Goal: Information Seeking & Learning: Learn about a topic

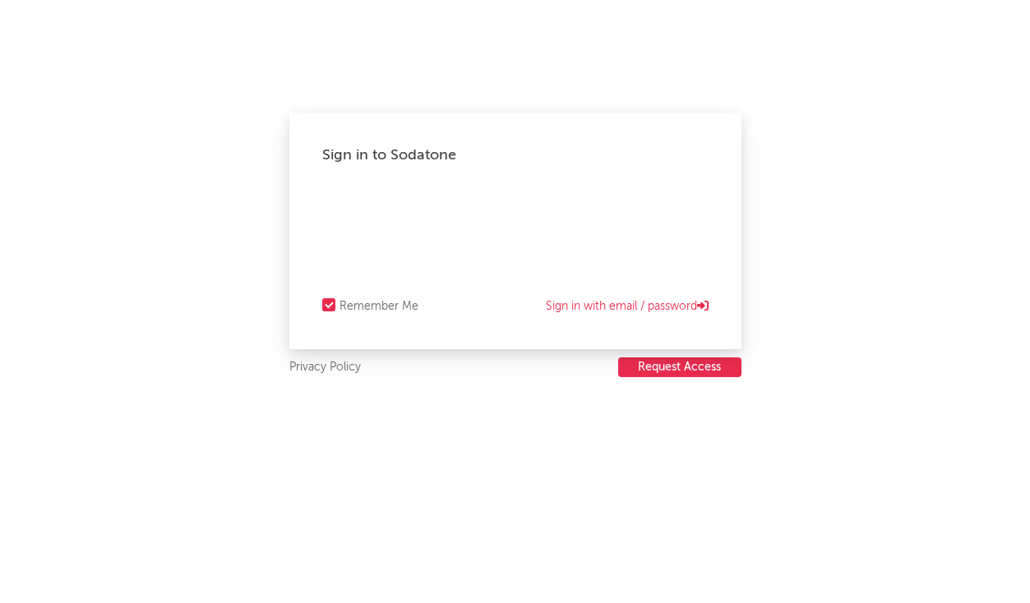
select select "recorded_music"
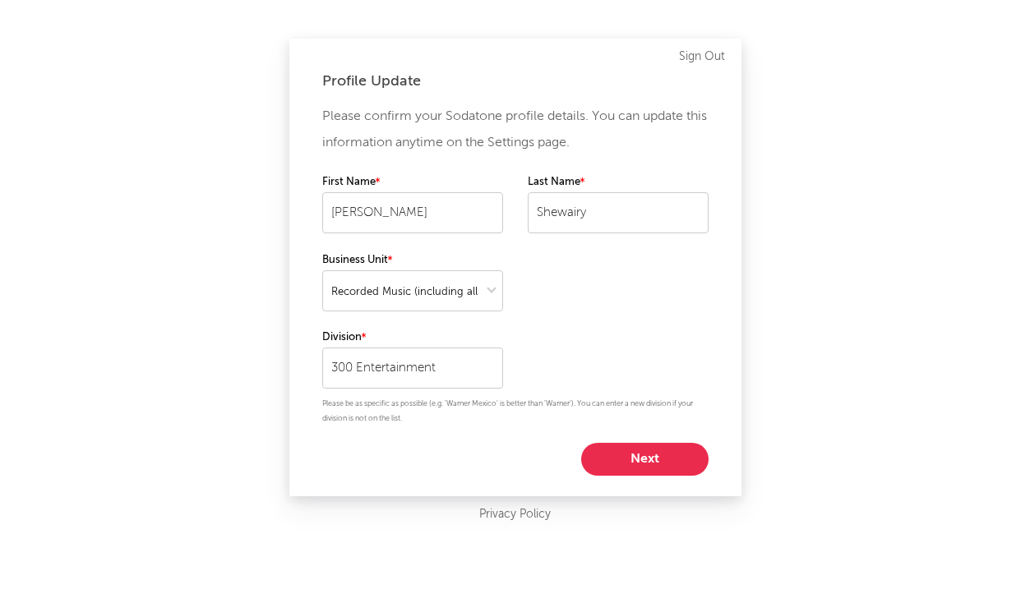
click at [613, 460] on button "Next" at bounding box center [644, 459] width 127 height 33
select select "anr_research"
select select "manager"
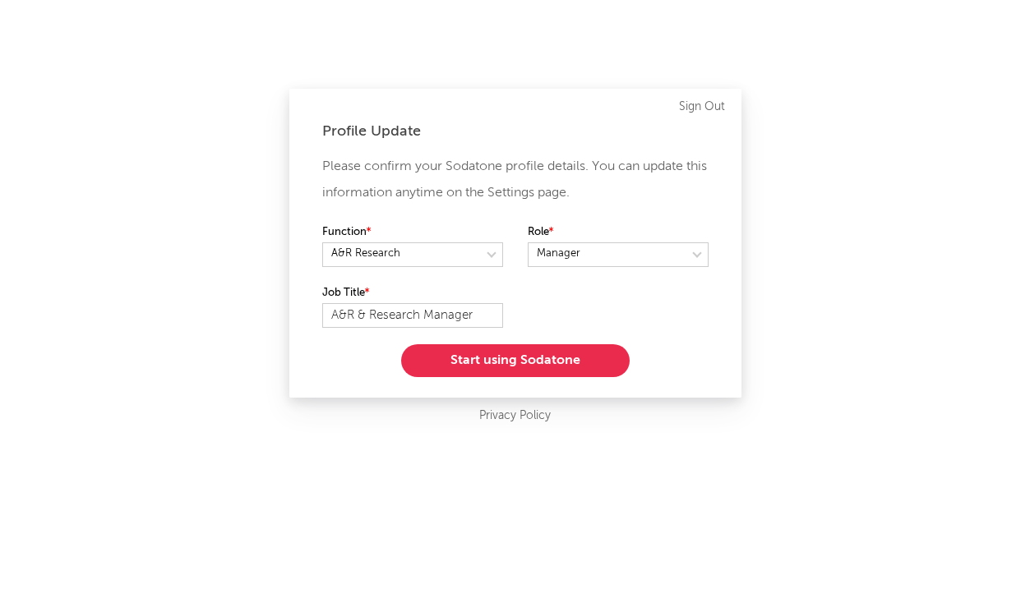
click at [548, 367] on button "Start using Sodatone" at bounding box center [515, 360] width 229 height 33
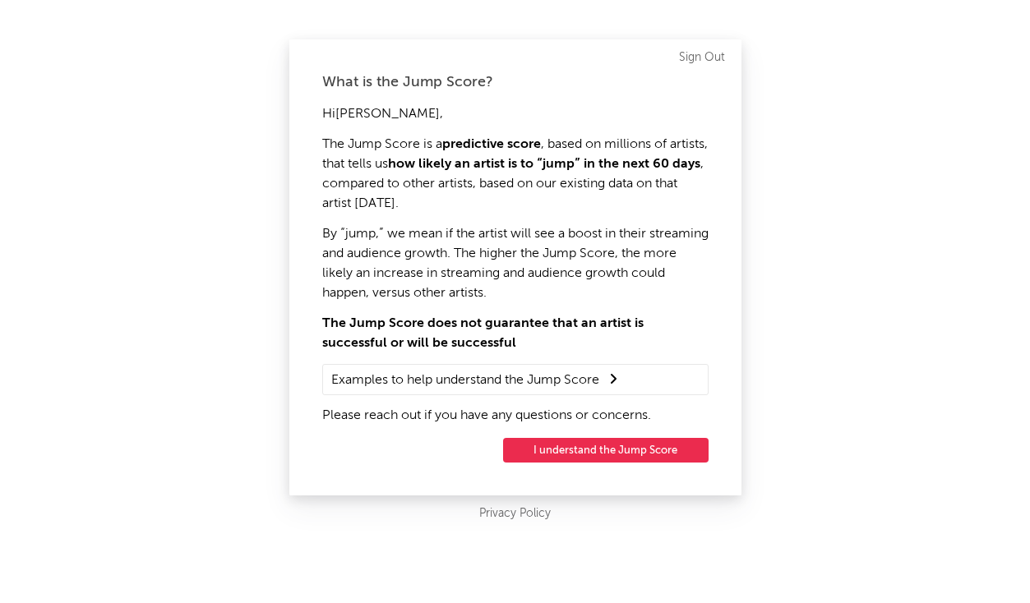
click at [593, 456] on button "I understand the Jump Score" at bounding box center [605, 450] width 205 height 25
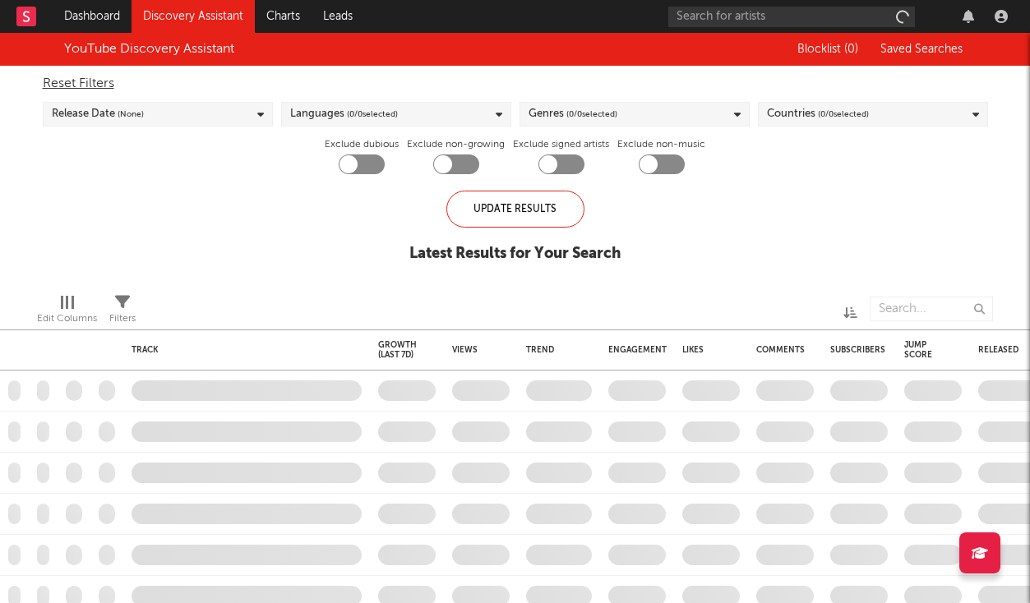
checkbox input "true"
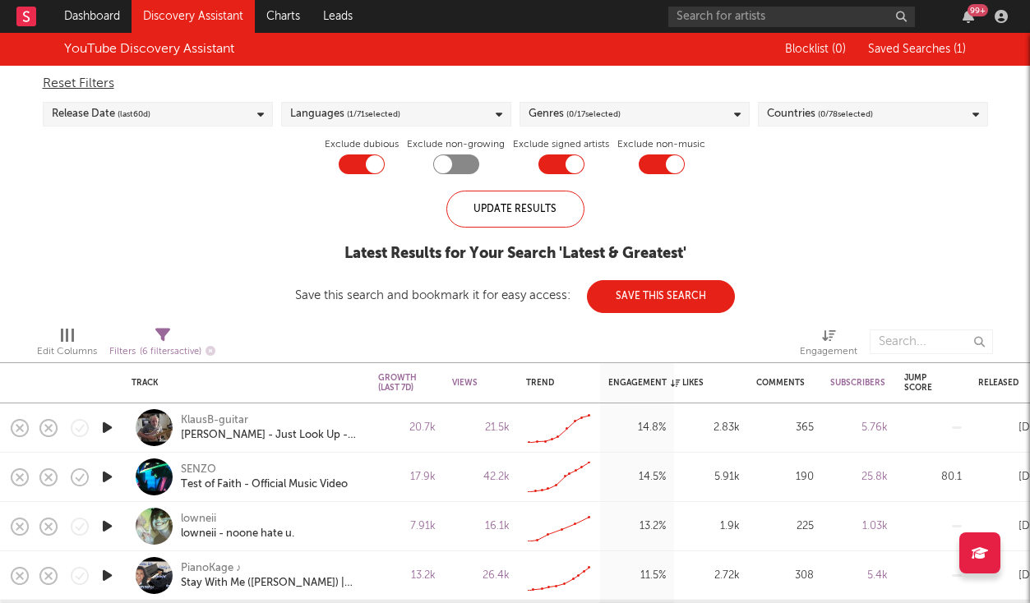
click at [230, 13] on link "Discovery Assistant" at bounding box center [193, 16] width 123 height 33
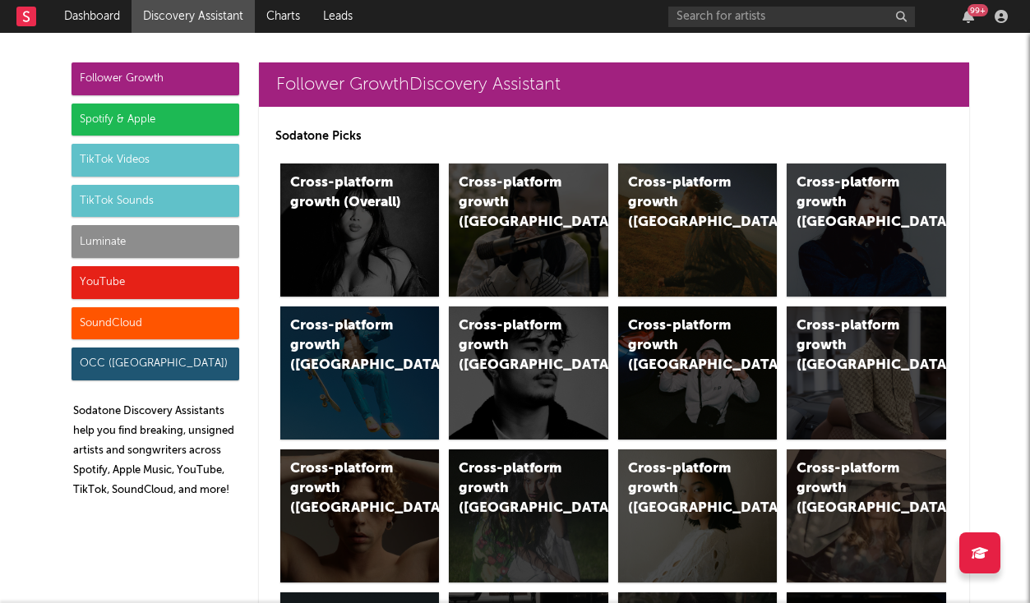
click at [189, 235] on div "Luminate" at bounding box center [156, 241] width 168 height 33
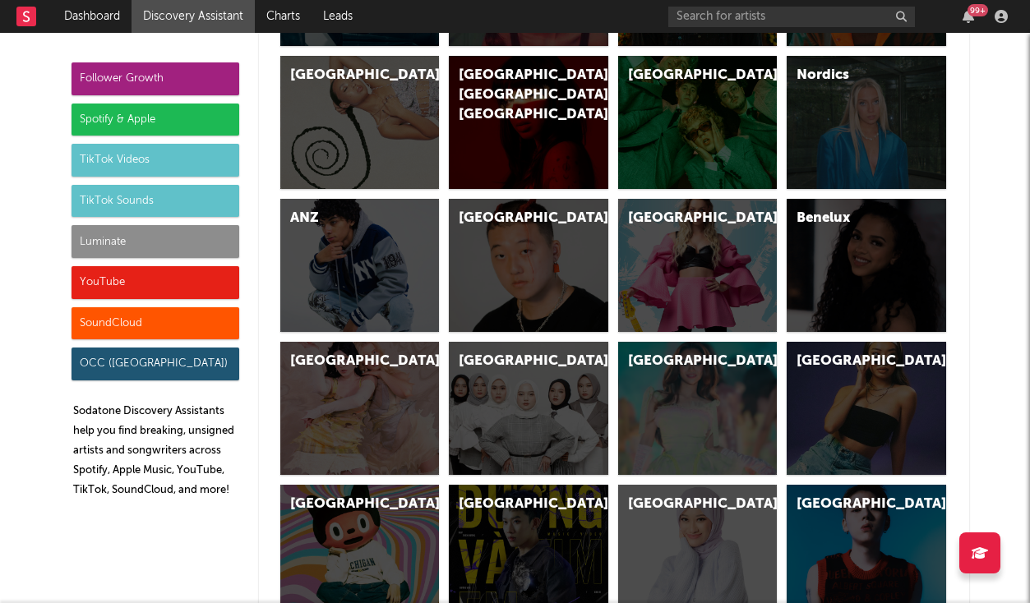
scroll to position [7341, 0]
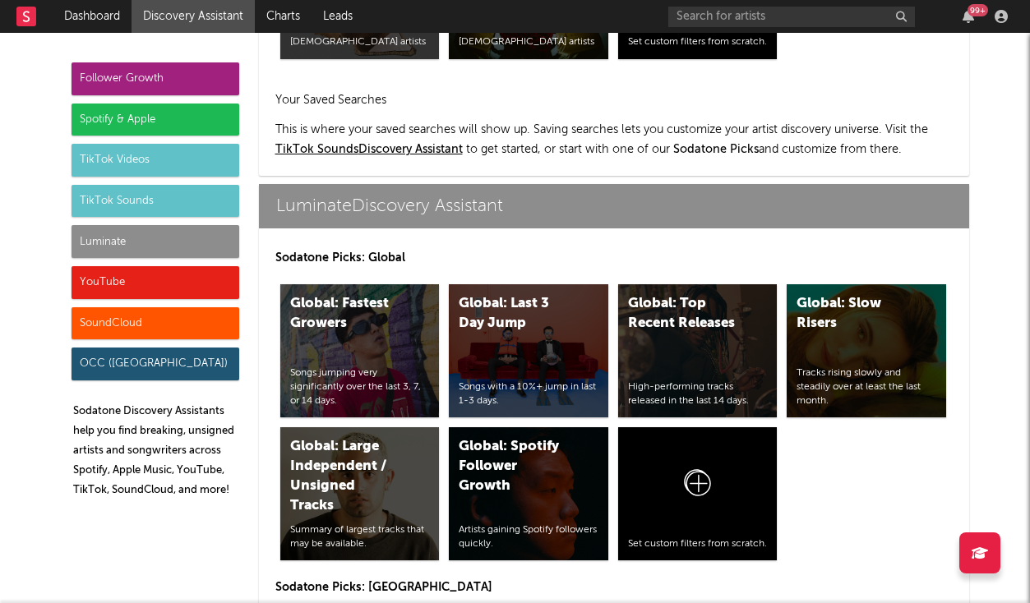
click at [166, 239] on div "Luminate" at bounding box center [156, 241] width 168 height 33
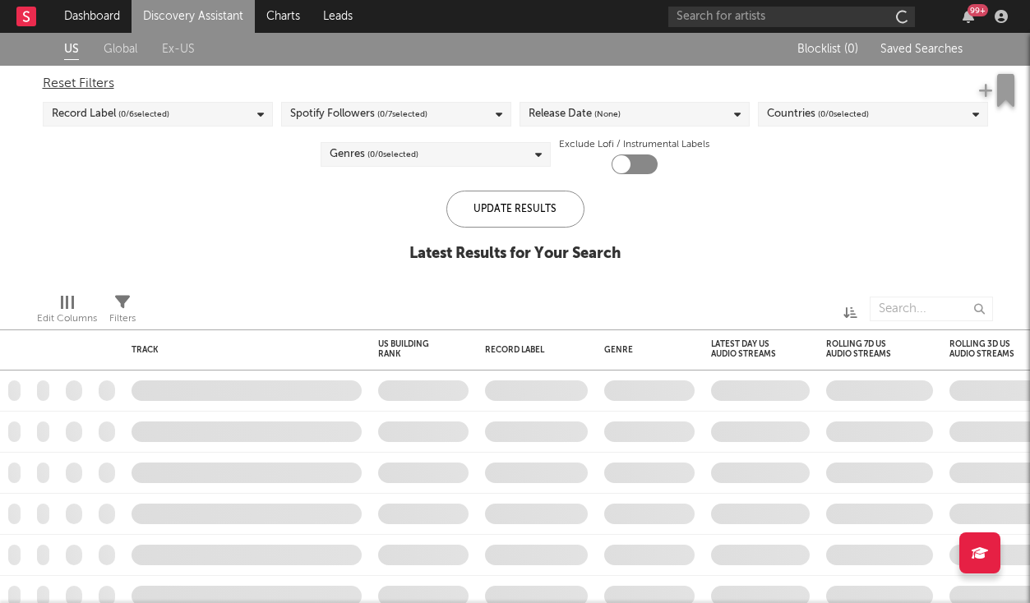
checkbox input "true"
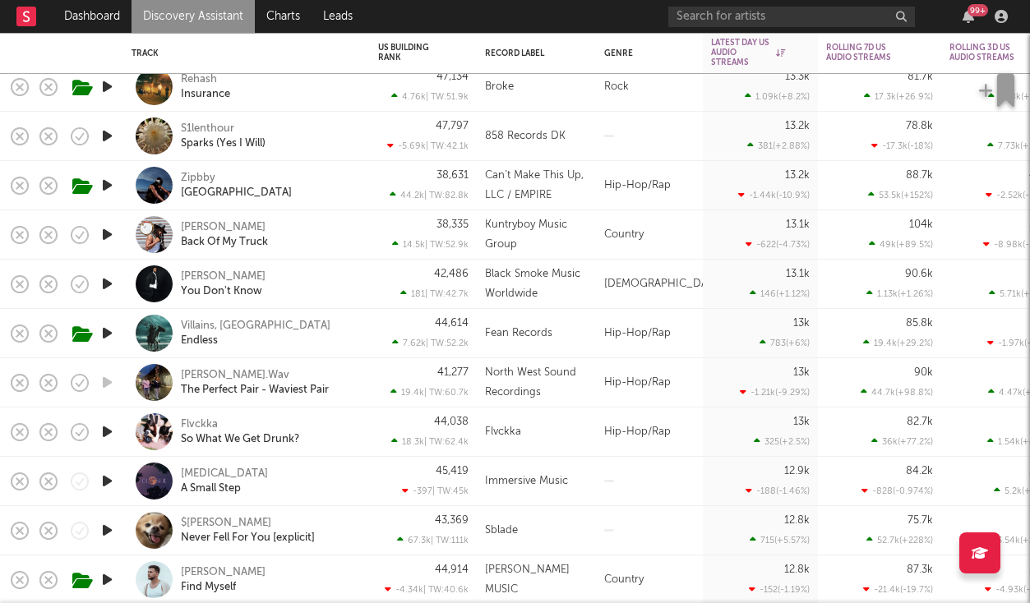
click at [205, 12] on link "Discovery Assistant" at bounding box center [193, 16] width 123 height 33
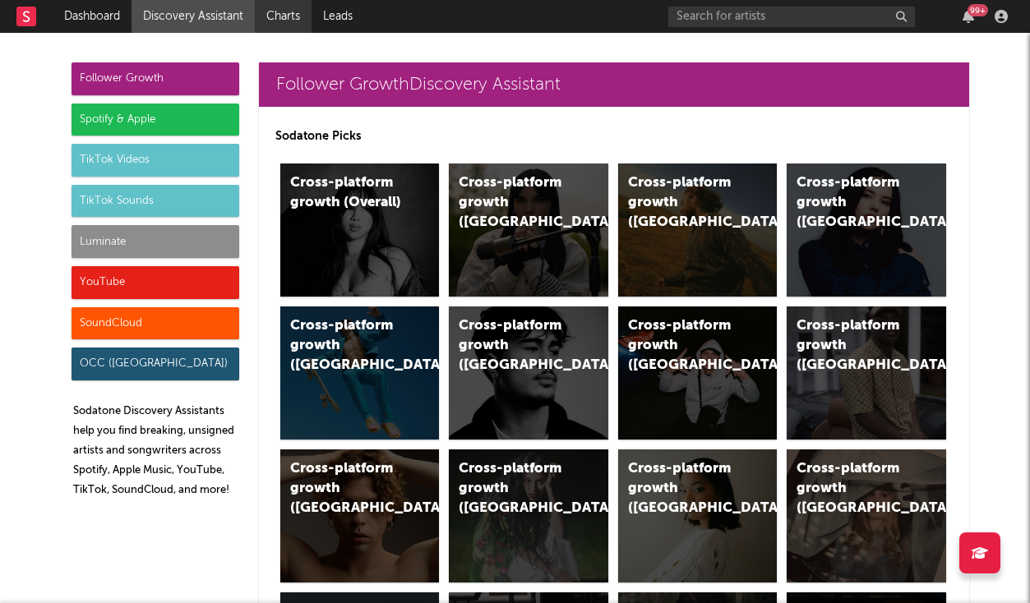
click at [267, 25] on link "Charts" at bounding box center [283, 16] width 57 height 33
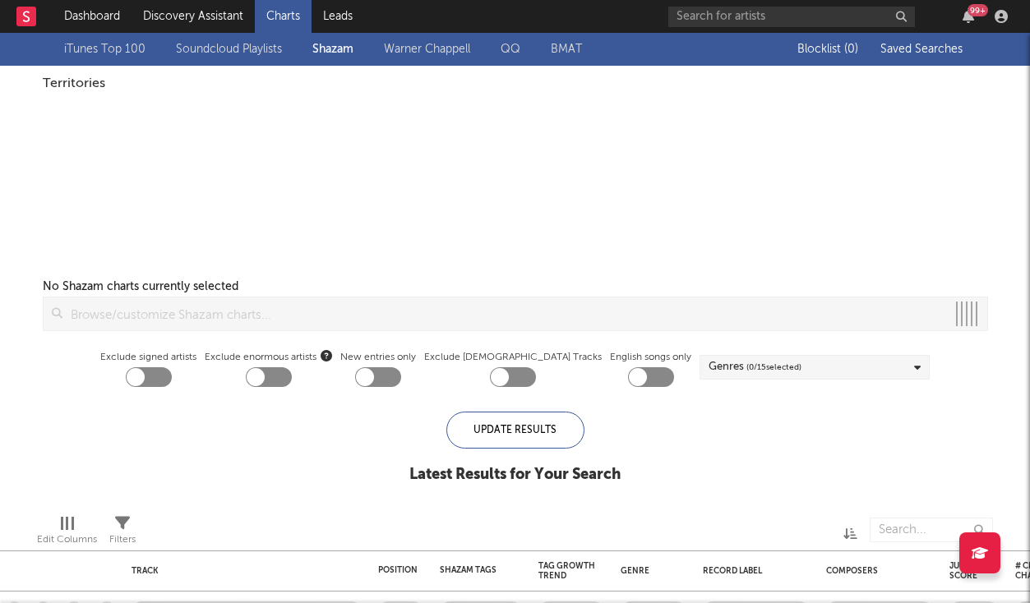
checkbox input "true"
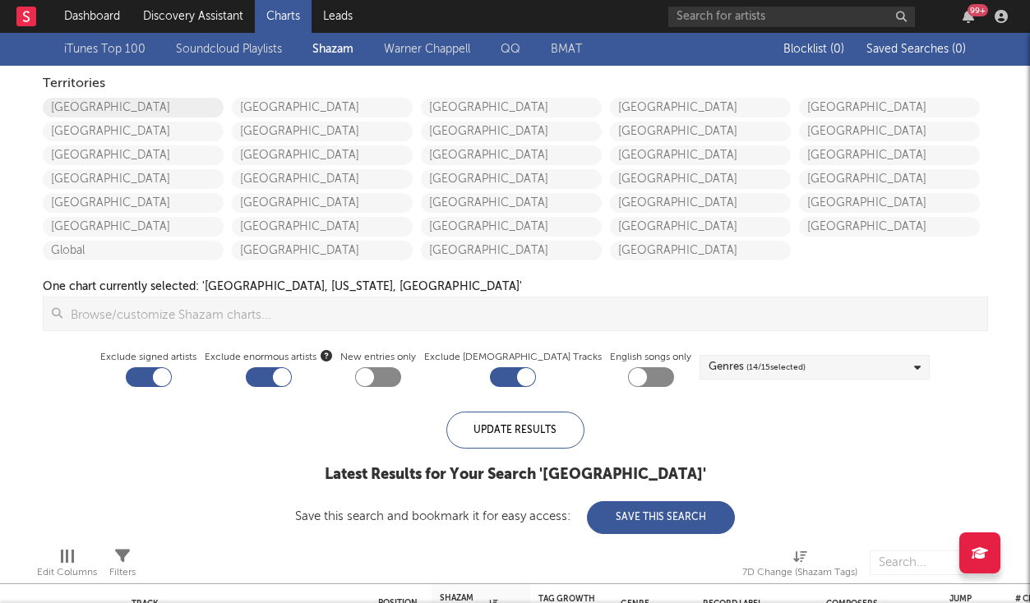
click at [185, 110] on link "[GEOGRAPHIC_DATA]" at bounding box center [133, 108] width 181 height 20
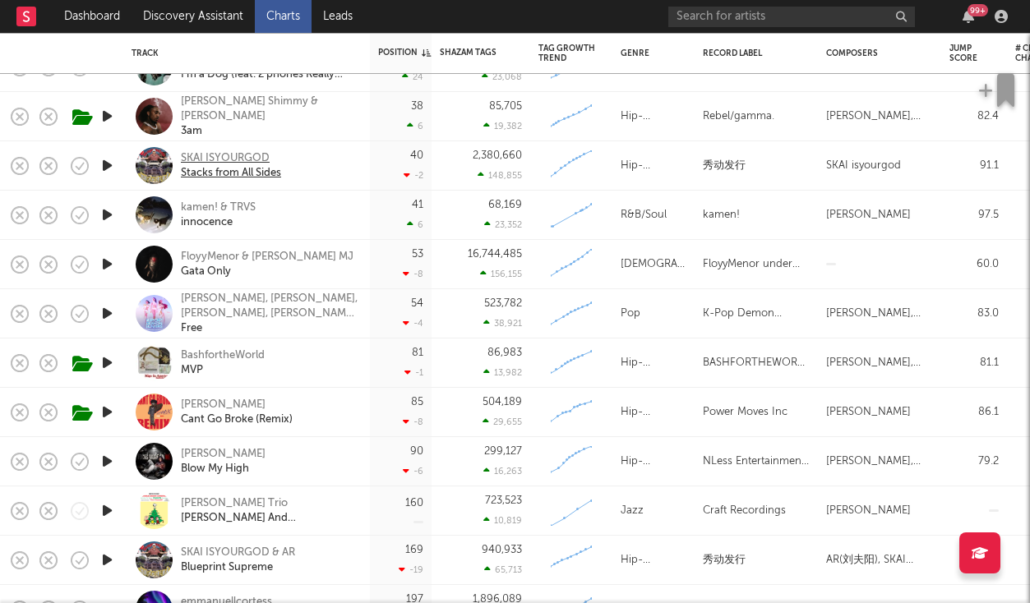
click at [206, 164] on div "SKAI ISYOURGOD" at bounding box center [231, 158] width 100 height 15
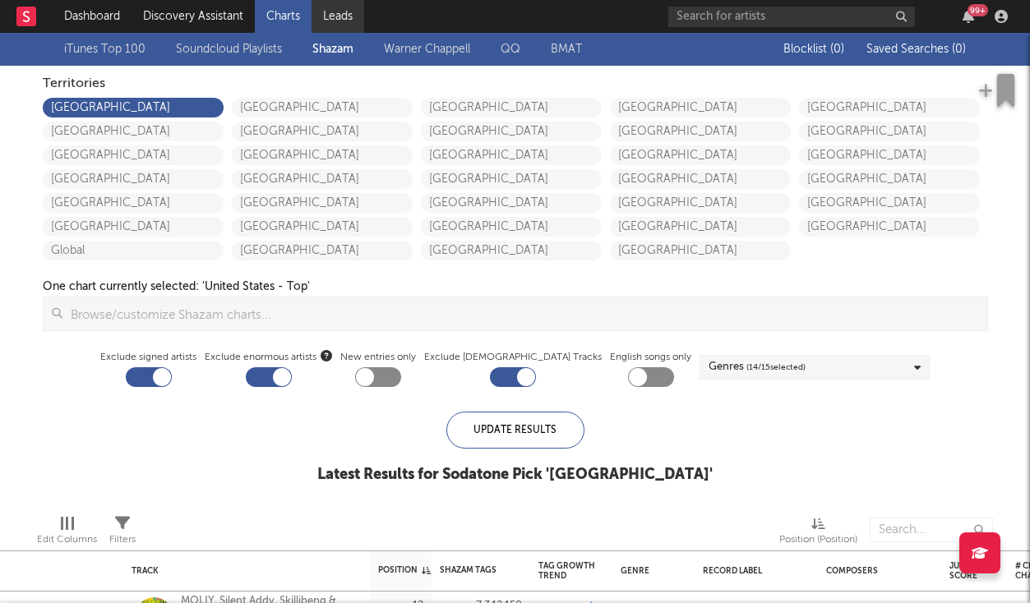
click at [327, 18] on link "Leads" at bounding box center [338, 16] width 53 height 33
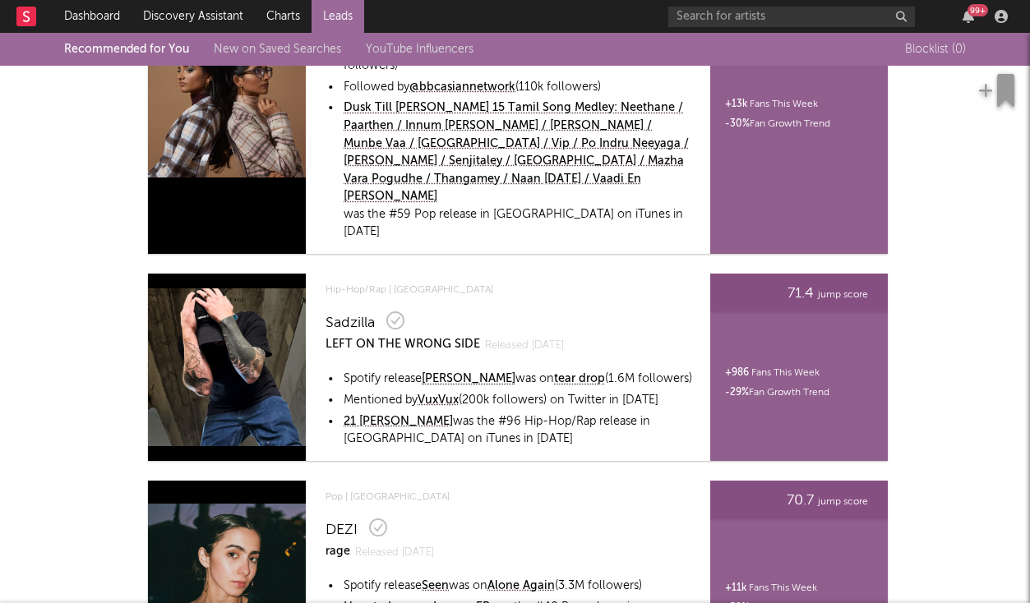
scroll to position [5012, 0]
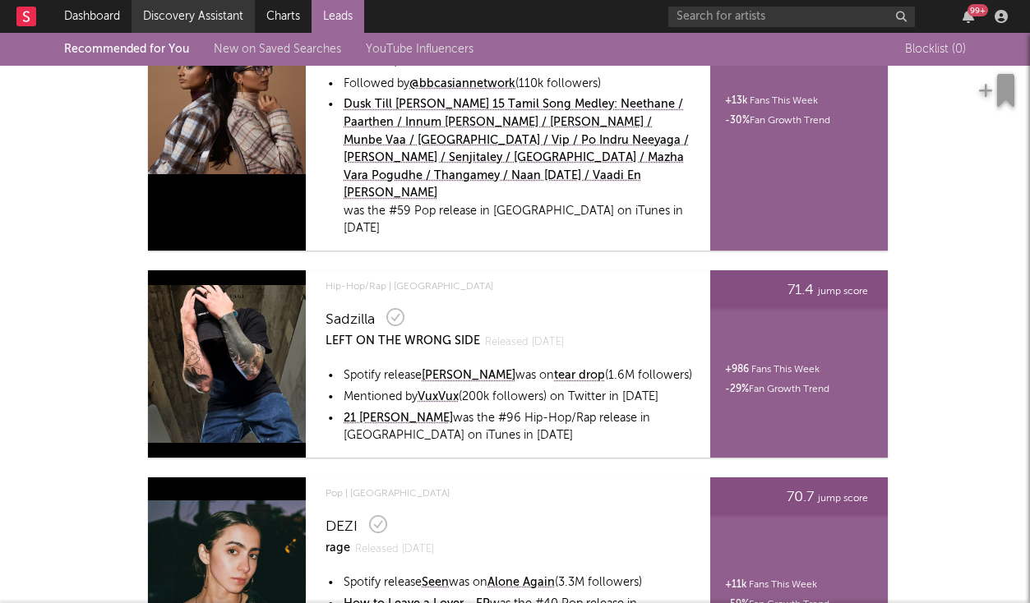
click at [198, 25] on link "Discovery Assistant" at bounding box center [193, 16] width 123 height 33
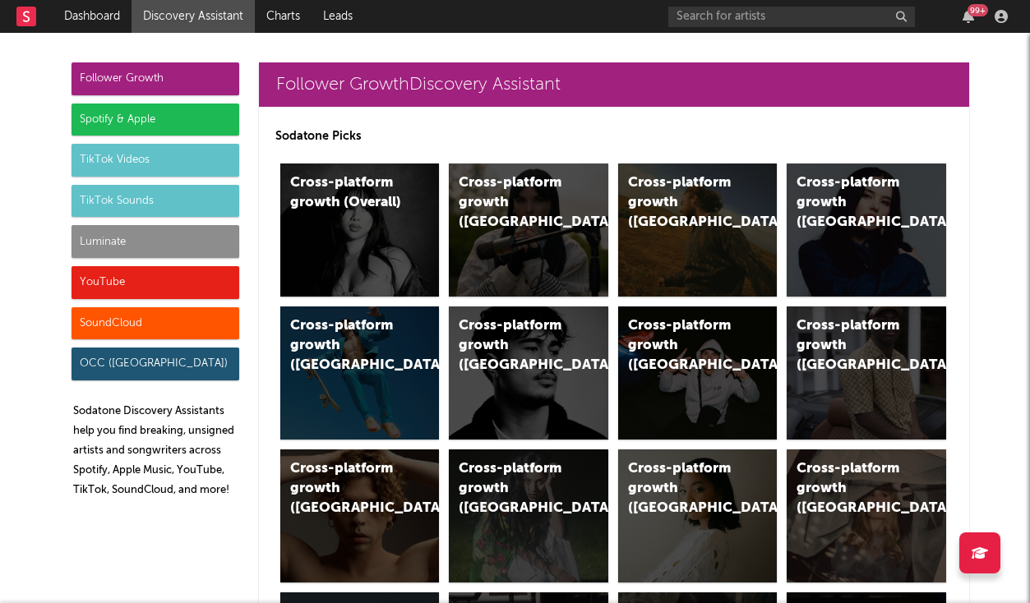
click at [176, 242] on div "Luminate" at bounding box center [156, 241] width 168 height 33
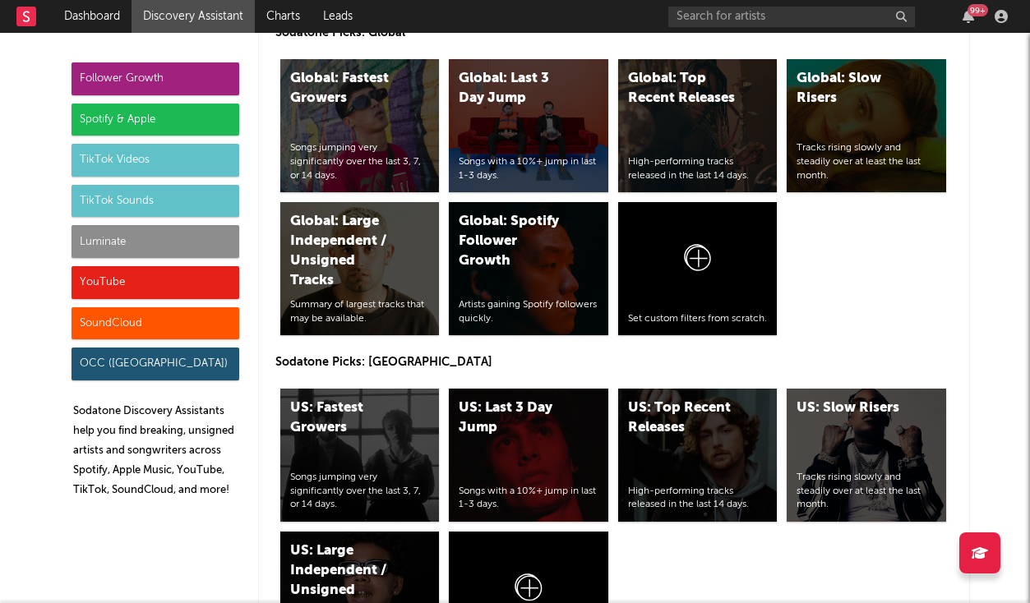
scroll to position [7573, 0]
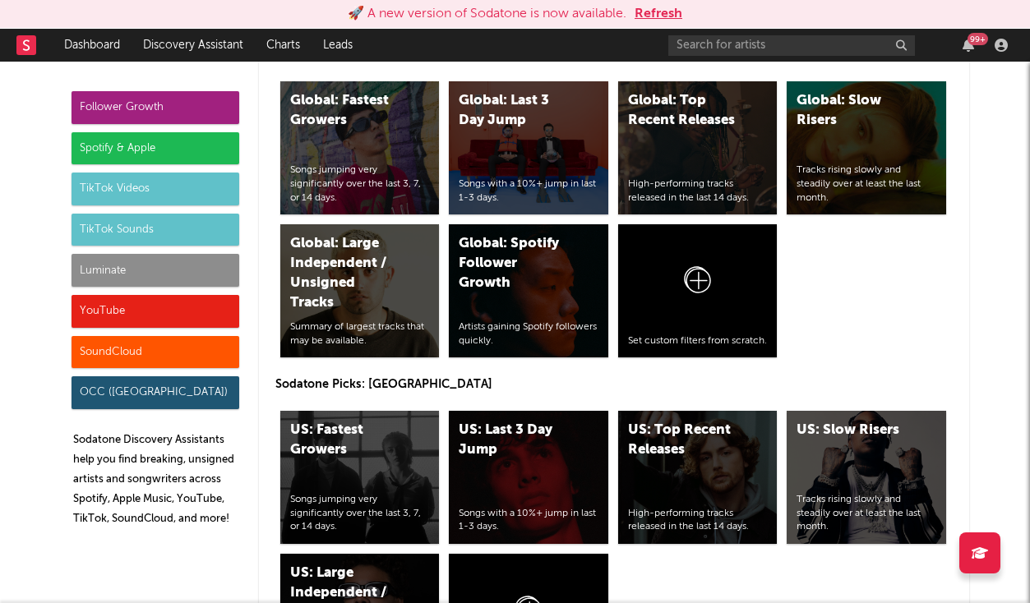
click at [655, 12] on button "Refresh" at bounding box center [659, 14] width 48 height 20
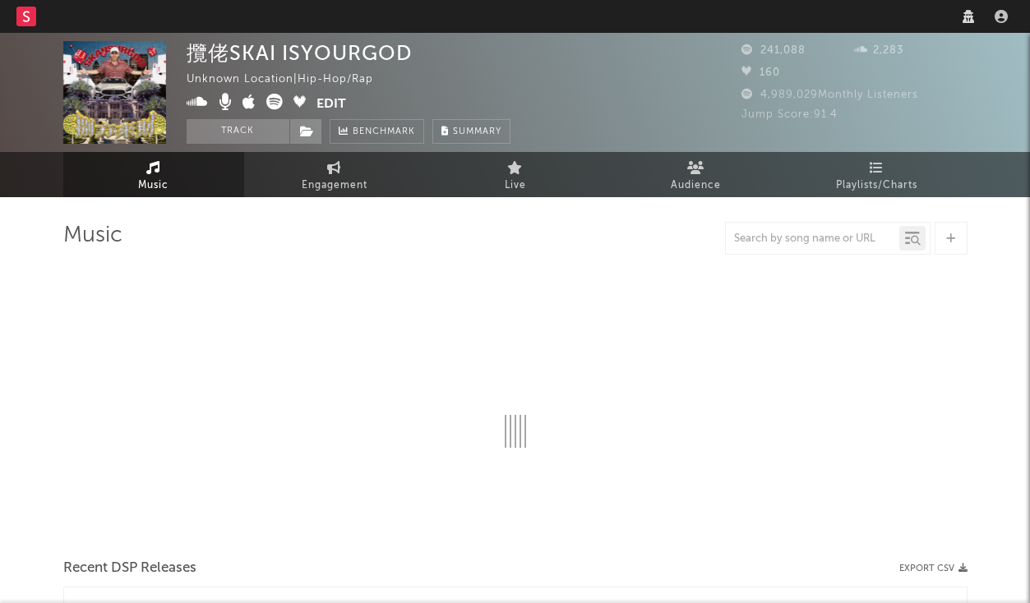
select select "6m"
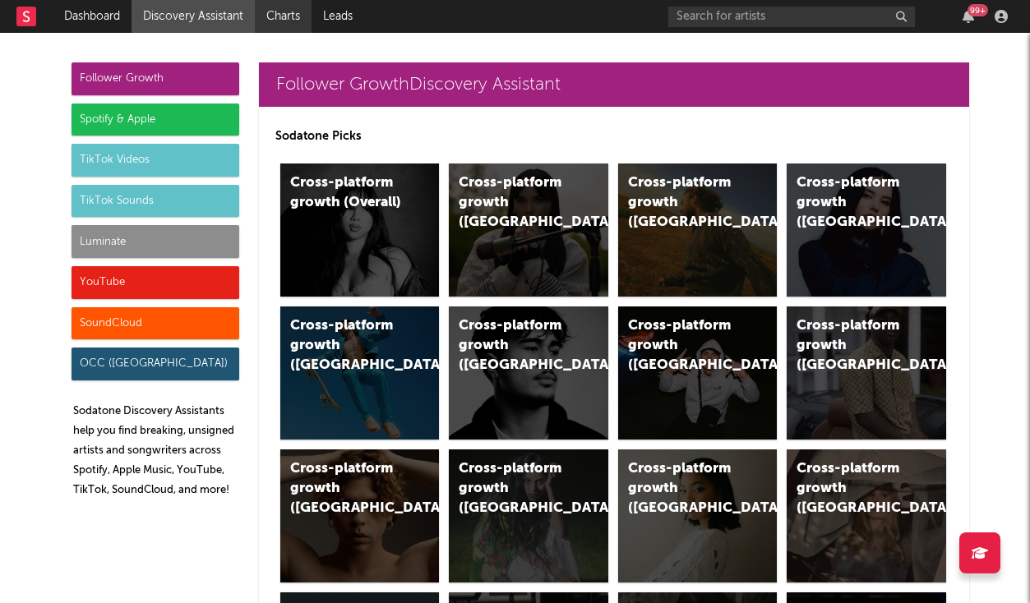
click at [284, 6] on link "Charts" at bounding box center [283, 16] width 57 height 33
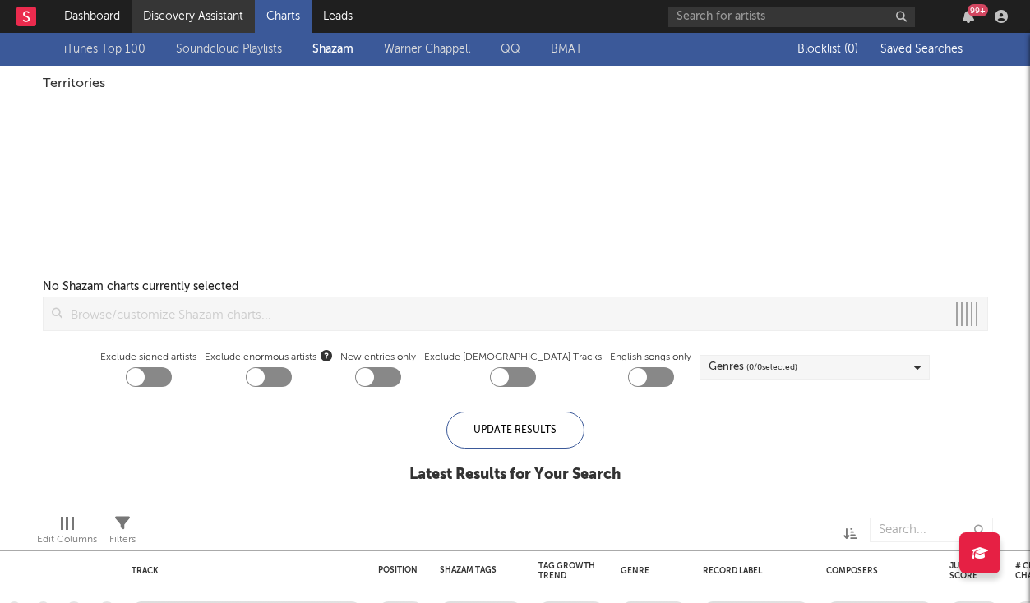
checkbox input "true"
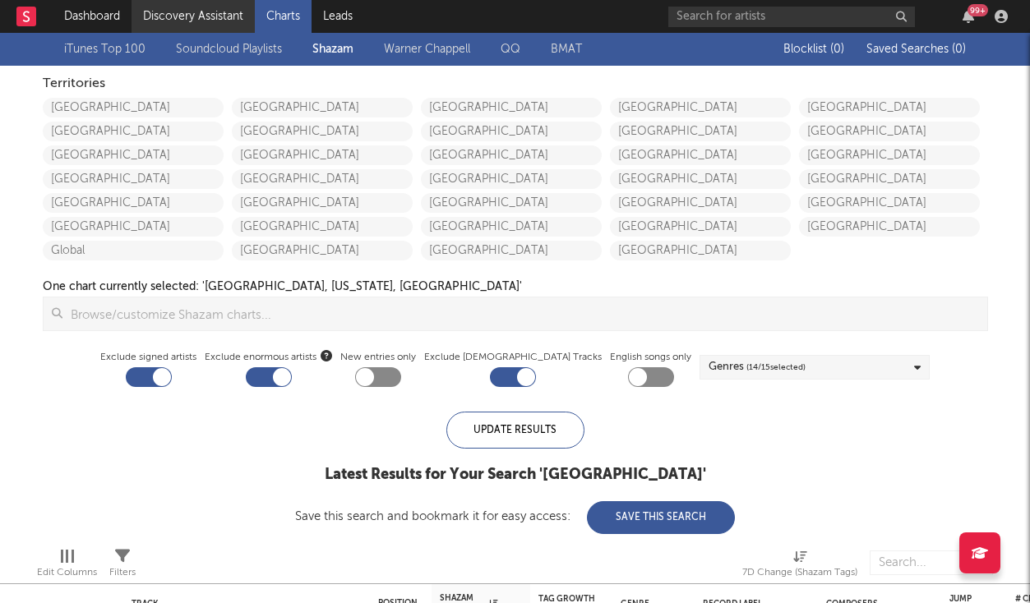
click at [211, 16] on link "Discovery Assistant" at bounding box center [193, 16] width 123 height 33
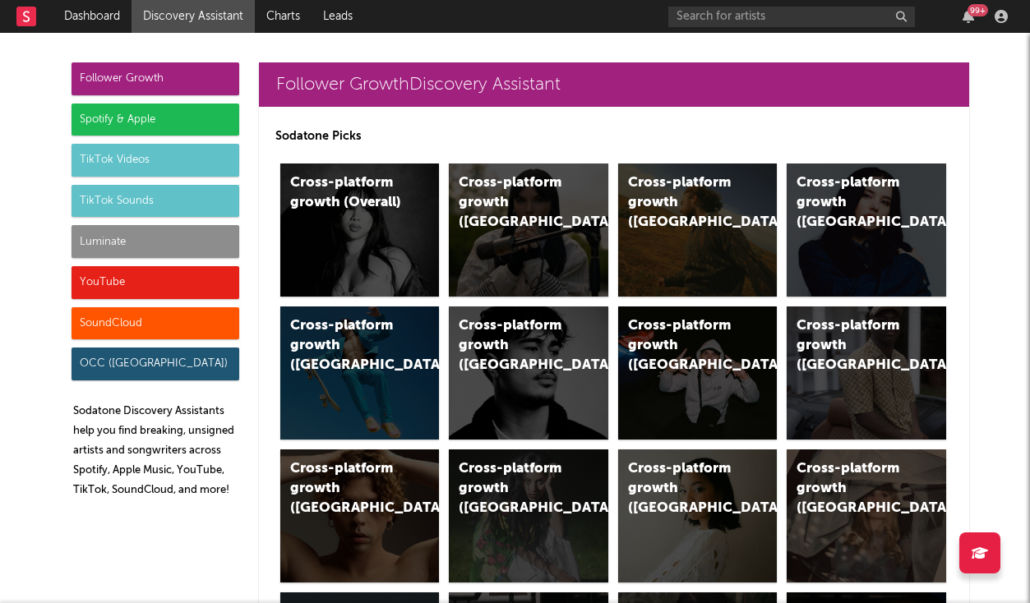
click at [197, 249] on div "Luminate" at bounding box center [156, 241] width 168 height 33
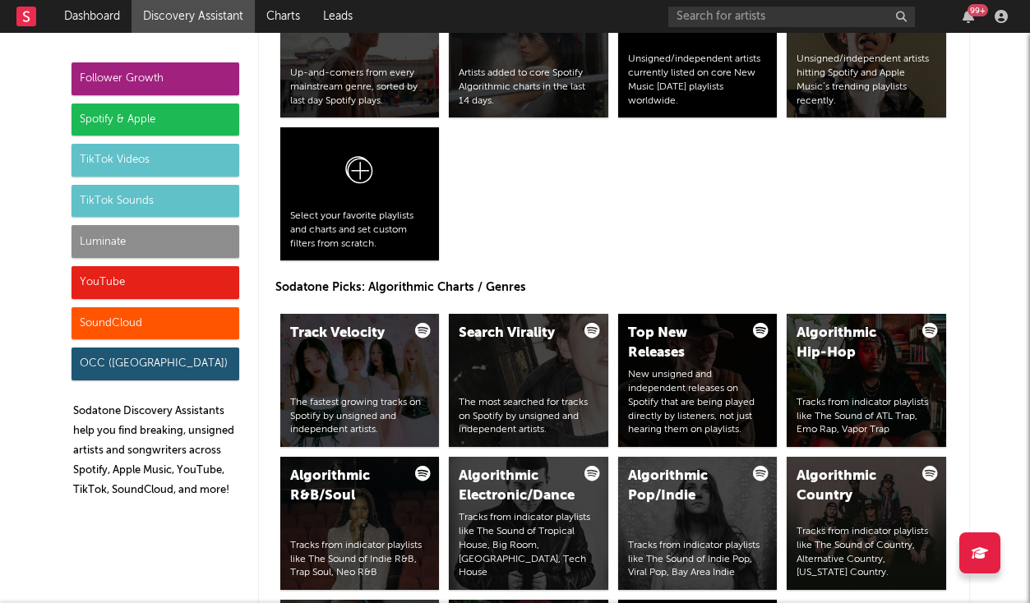
scroll to position [7341, 0]
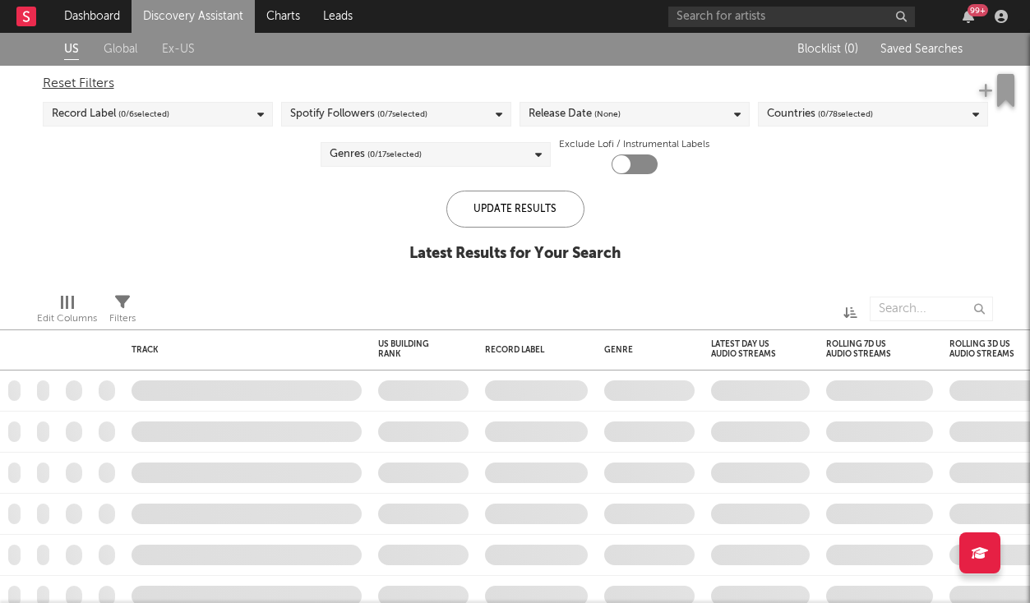
checkbox input "true"
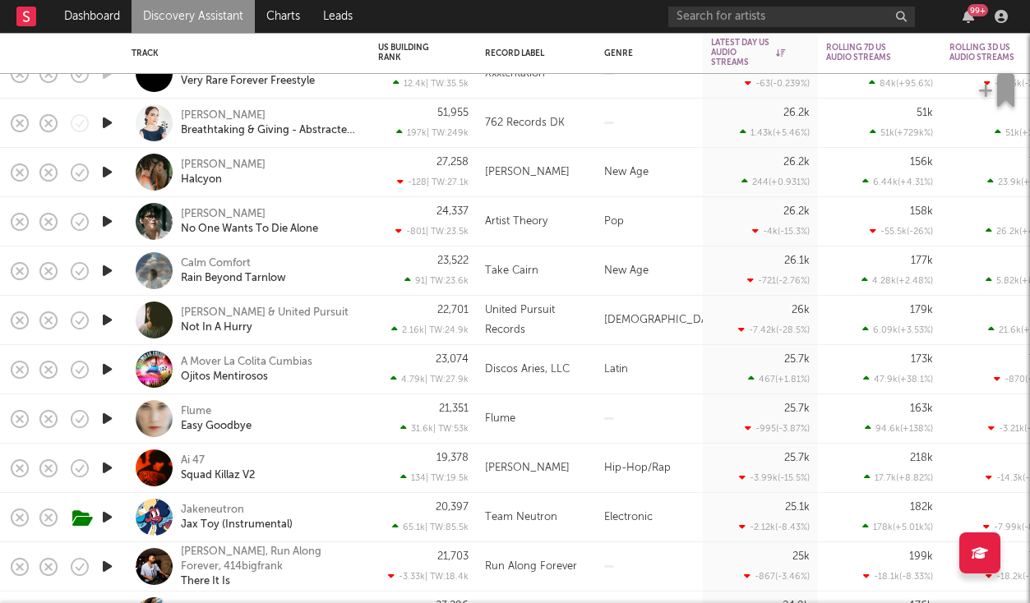
click at [181, 7] on link "Discovery Assistant" at bounding box center [193, 16] width 123 height 33
